Goal: Navigation & Orientation: Find specific page/section

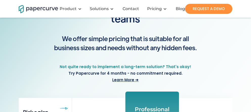
scroll to position [39, 0]
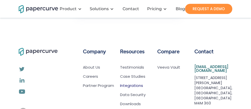
click at [131, 83] on link "Integrations" at bounding box center [131, 85] width 23 height 5
